Goal: Task Accomplishment & Management: Manage account settings

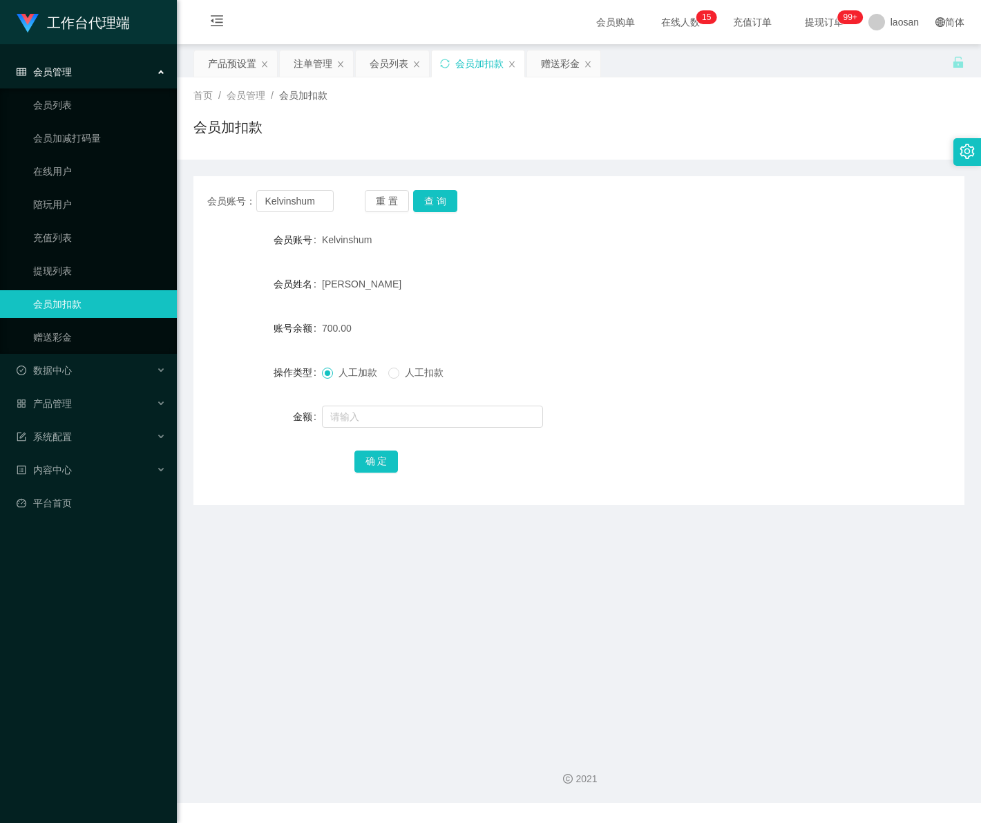
click at [198, 197] on div "会员账号： Kelvinshum 重 置 查 询" at bounding box center [578, 201] width 771 height 22
type input "84315604"
click at [454, 199] on button "查 询" at bounding box center [435, 201] width 44 height 22
click at [370, 418] on input "text" at bounding box center [432, 417] width 221 height 22
click at [356, 412] on input "text" at bounding box center [432, 417] width 221 height 22
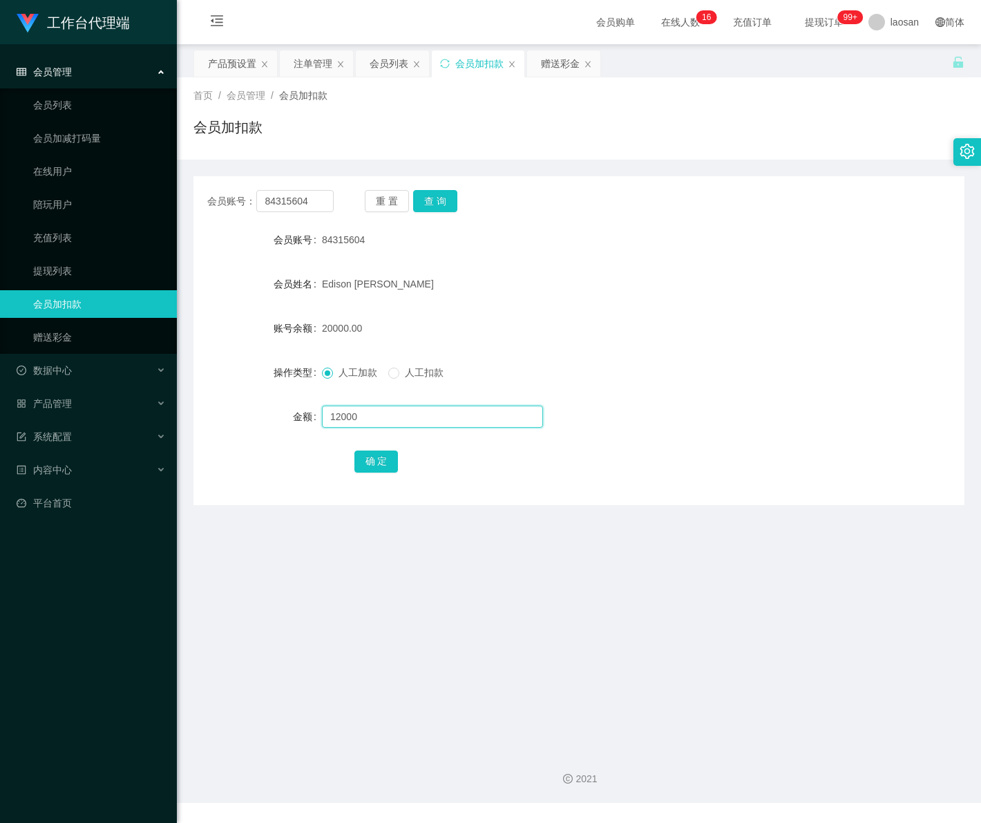
type input "12000"
drag, startPoint x: 292, startPoint y: 202, endPoint x: 219, endPoint y: 187, distance: 74.1
click at [219, 187] on div "会员账号： 84315604 重 置 查 询 会员账号 84315604 会员姓名 Edison liou yi xuan 账号余额 20000.00 操作类…" at bounding box center [578, 340] width 771 height 329
click at [453, 199] on button "查 询" at bounding box center [435, 201] width 44 height 22
click at [417, 419] on input "text" at bounding box center [432, 417] width 221 height 22
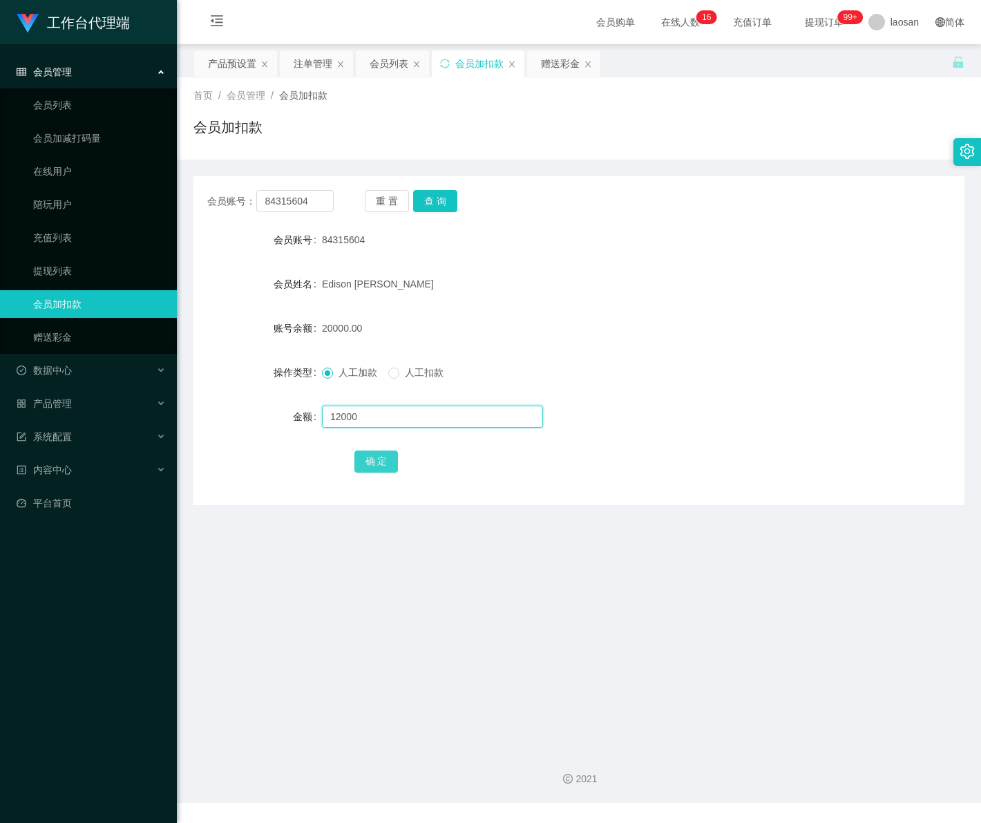
type input "12000"
click at [371, 464] on button "确 定" at bounding box center [376, 461] width 44 height 22
click at [79, 71] on div "会员管理" at bounding box center [88, 72] width 177 height 28
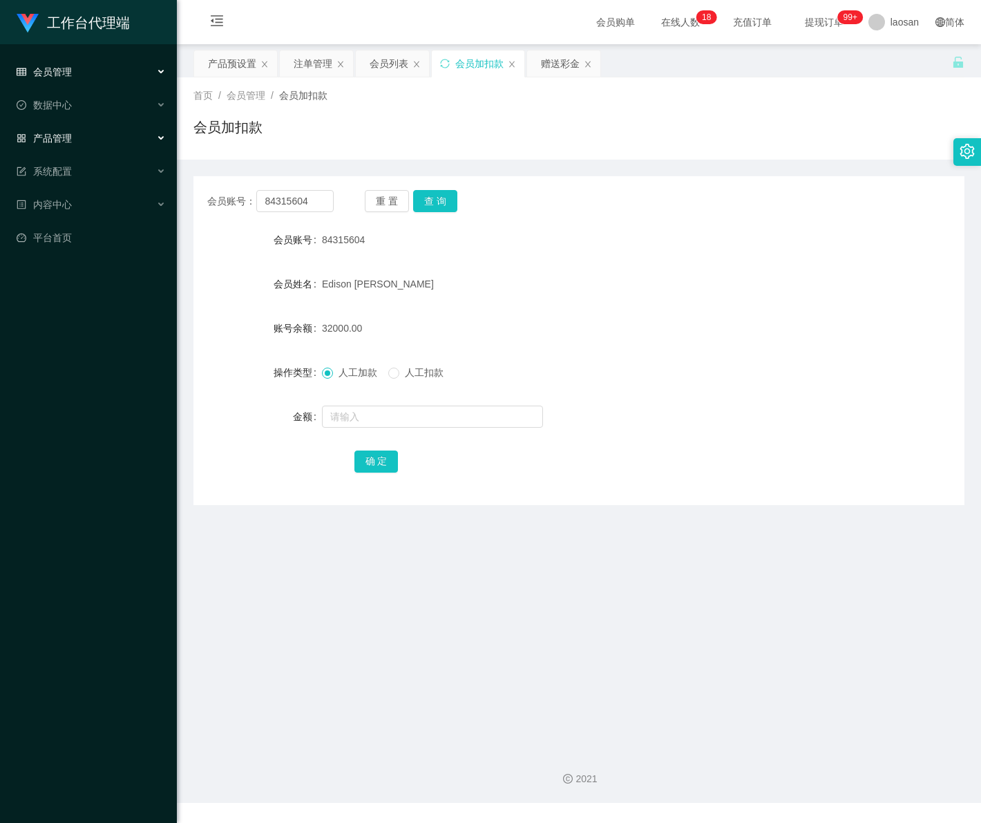
click at [92, 140] on div "产品管理" at bounding box center [88, 138] width 177 height 28
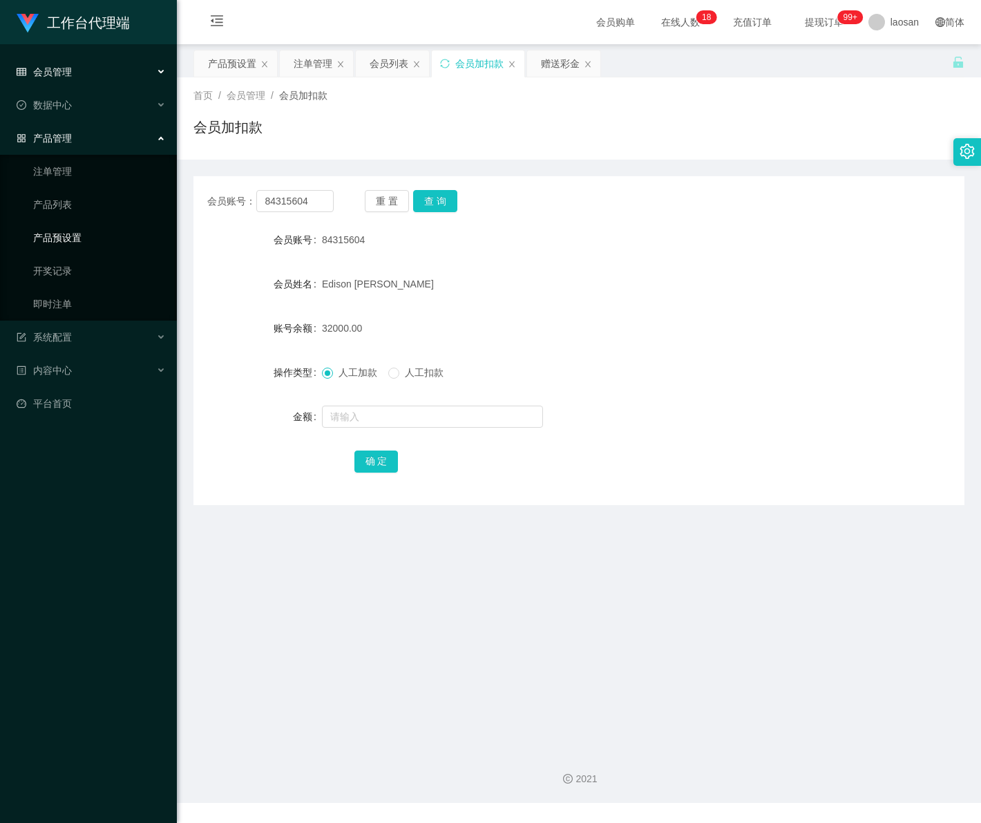
click at [87, 242] on link "产品预设置" at bounding box center [99, 238] width 133 height 28
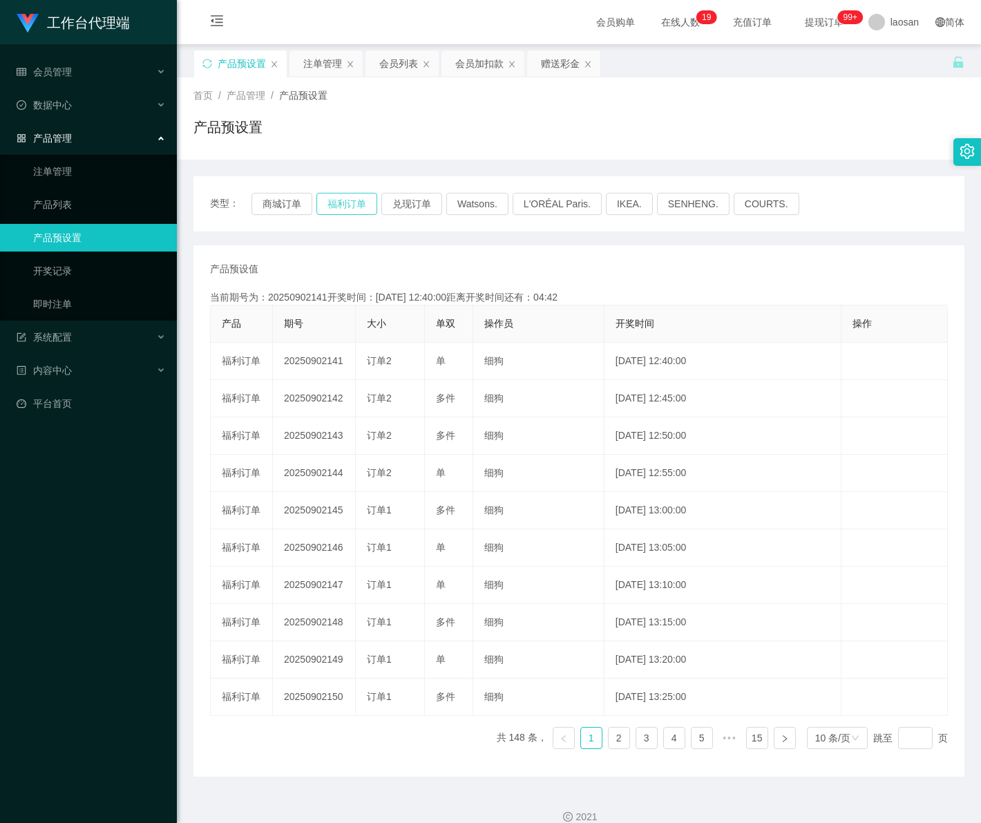
click at [356, 211] on button "福利订单" at bounding box center [346, 204] width 61 height 22
click at [360, 204] on button "福利订单" at bounding box center [346, 204] width 61 height 22
click at [95, 170] on link "注单管理" at bounding box center [99, 172] width 133 height 28
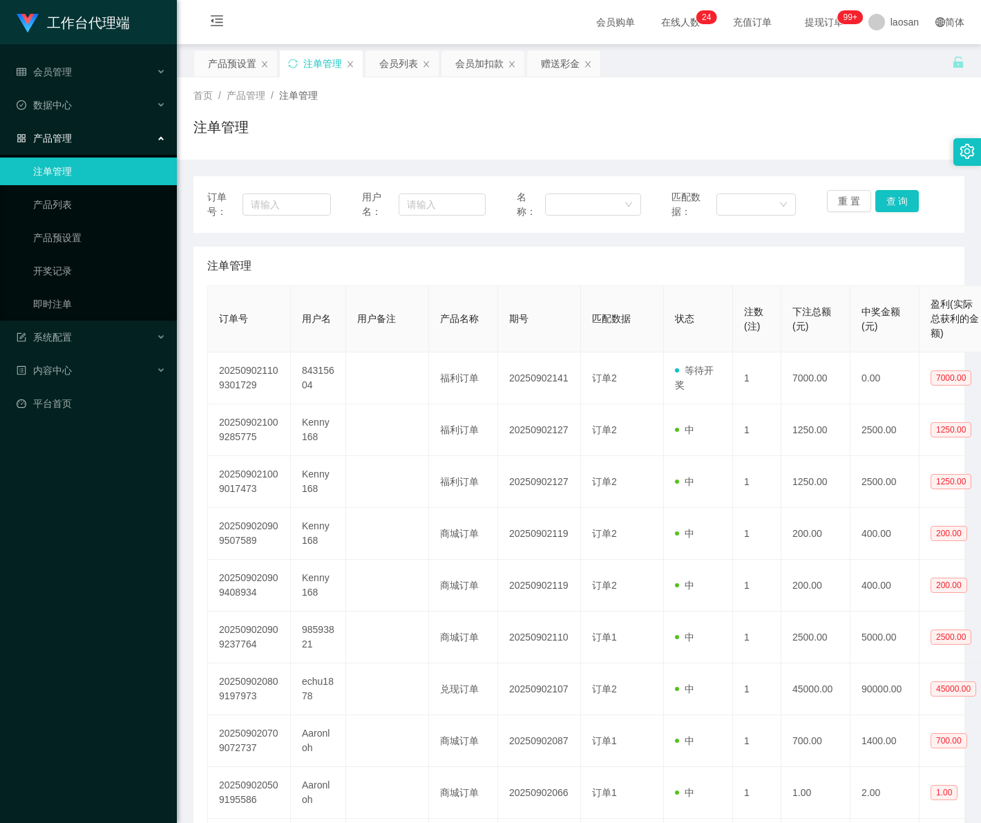
click at [57, 175] on link "注单管理" at bounding box center [99, 172] width 133 height 28
click at [67, 77] on span "会员管理" at bounding box center [44, 71] width 55 height 11
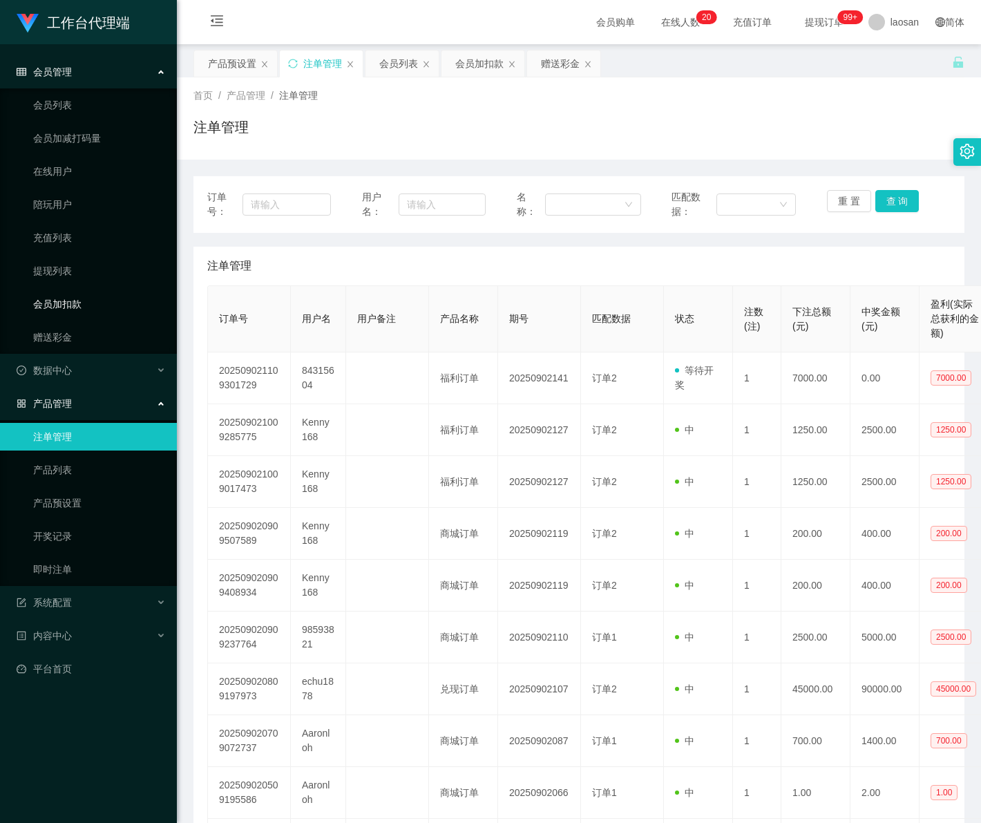
drag, startPoint x: 73, startPoint y: 305, endPoint x: 108, endPoint y: 297, distance: 36.2
click at [73, 305] on link "会员加扣款" at bounding box center [99, 304] width 133 height 28
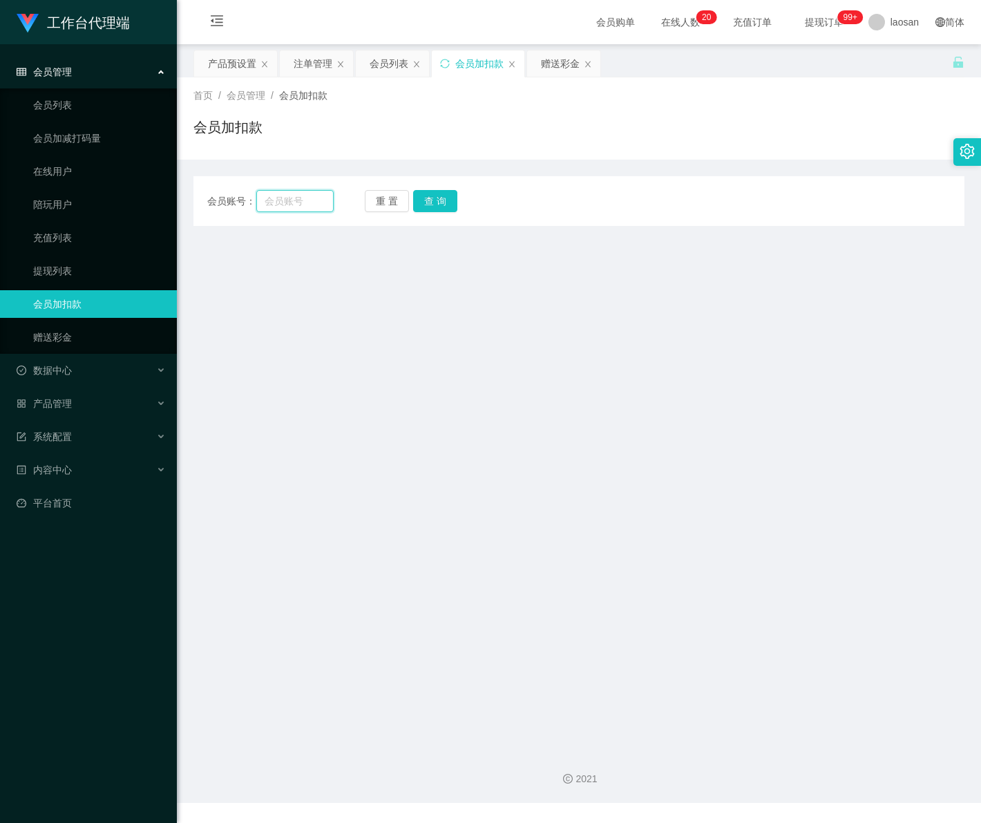
click at [301, 207] on input "text" at bounding box center [294, 201] width 77 height 22
paste input "84315604"
type input "84315604"
click at [430, 199] on button "查 询" at bounding box center [435, 201] width 44 height 22
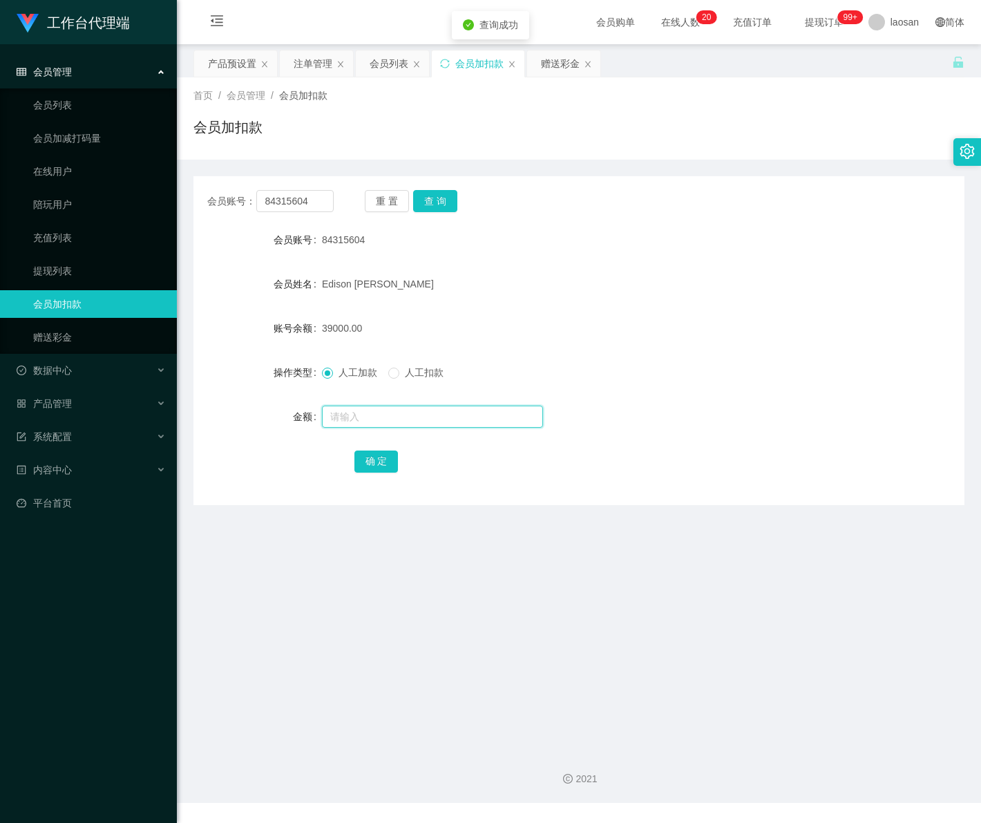
click at [368, 419] on input "text" at bounding box center [432, 417] width 221 height 22
